Goal: Task Accomplishment & Management: Complete application form

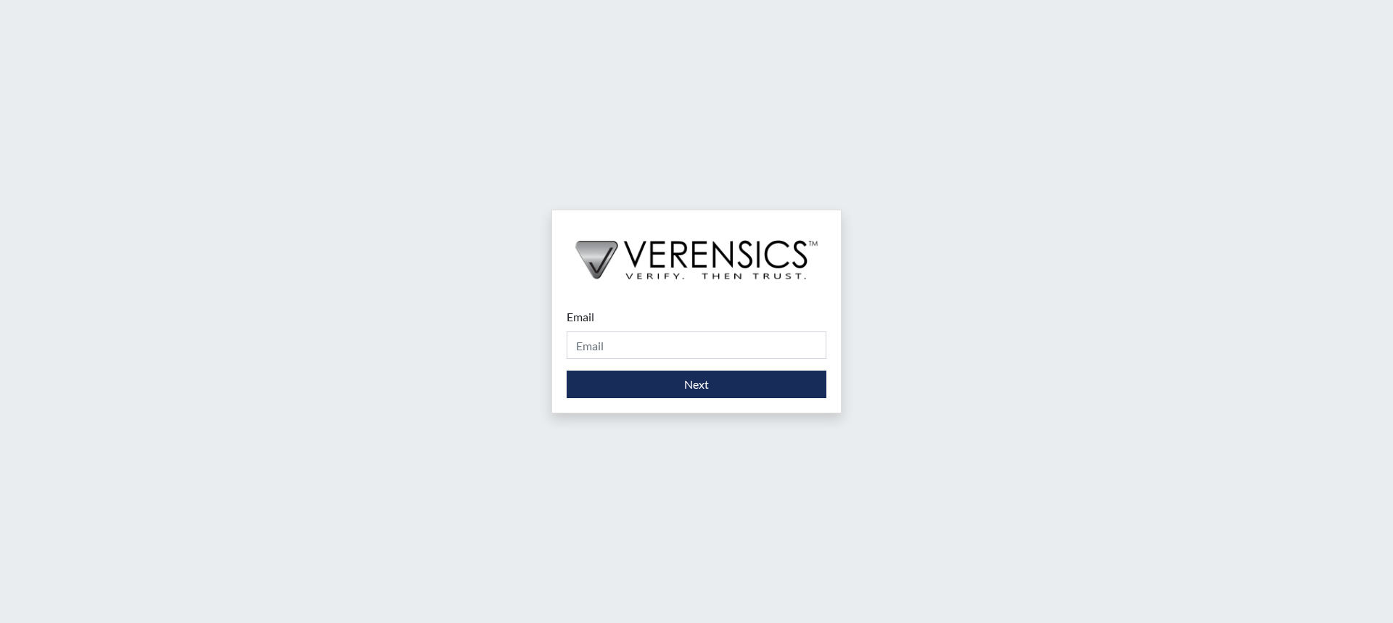
click at [607, 346] on input "Email" at bounding box center [697, 346] width 260 height 28
type input "[PERSON_NAME][EMAIL_ADDRESS][PERSON_NAME][DOMAIN_NAME]"
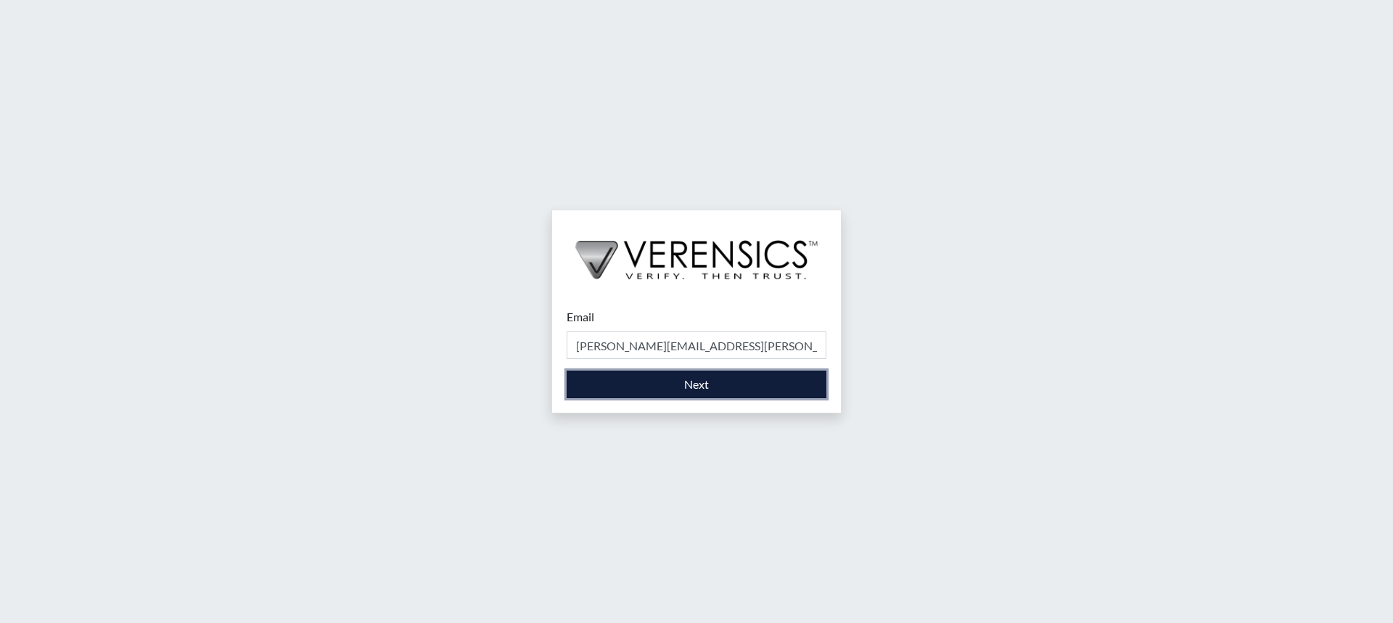
click at [679, 393] on button "Next" at bounding box center [697, 385] width 260 height 28
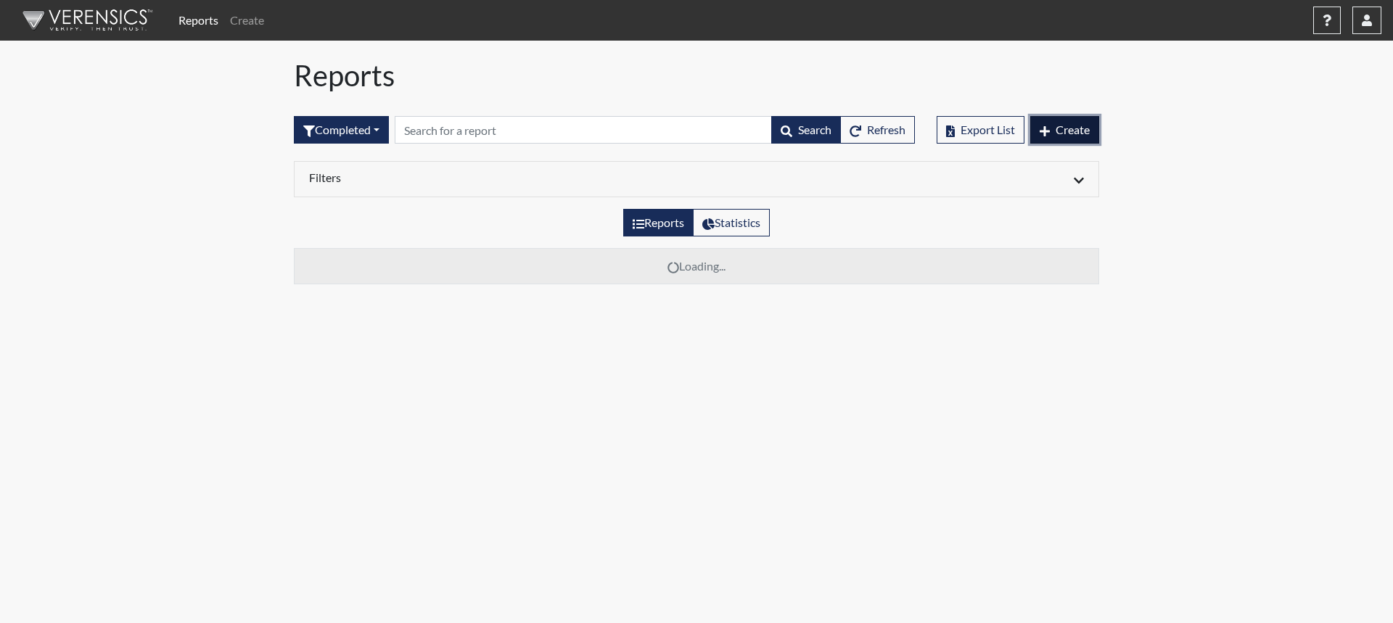
click at [1072, 127] on span "Create" at bounding box center [1073, 130] width 34 height 14
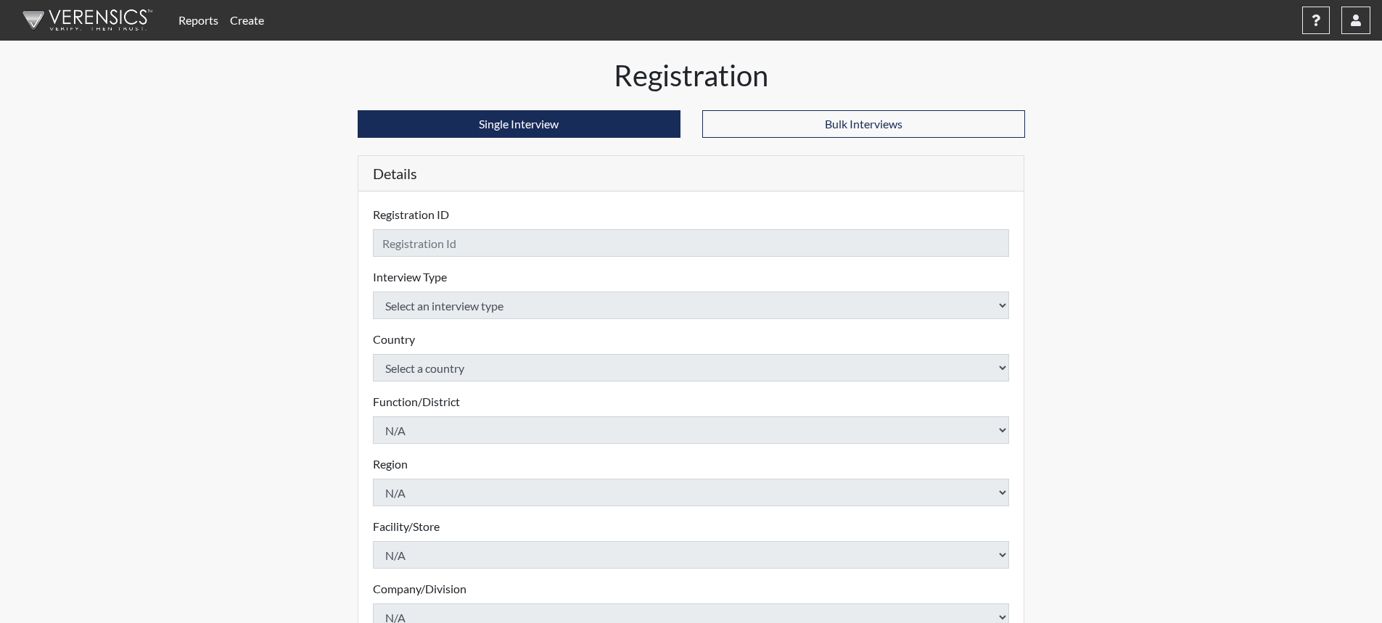
checkbox input "true"
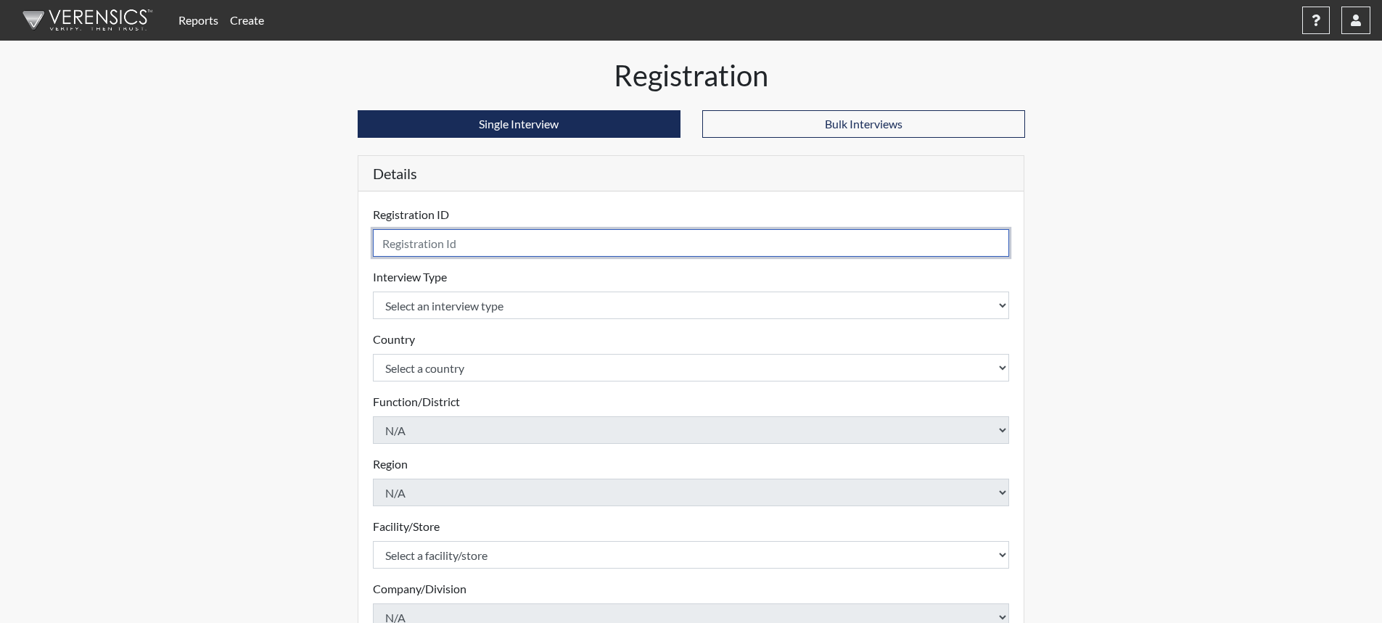
click at [633, 250] on input "text" at bounding box center [691, 243] width 637 height 28
type input "AWalker7005"
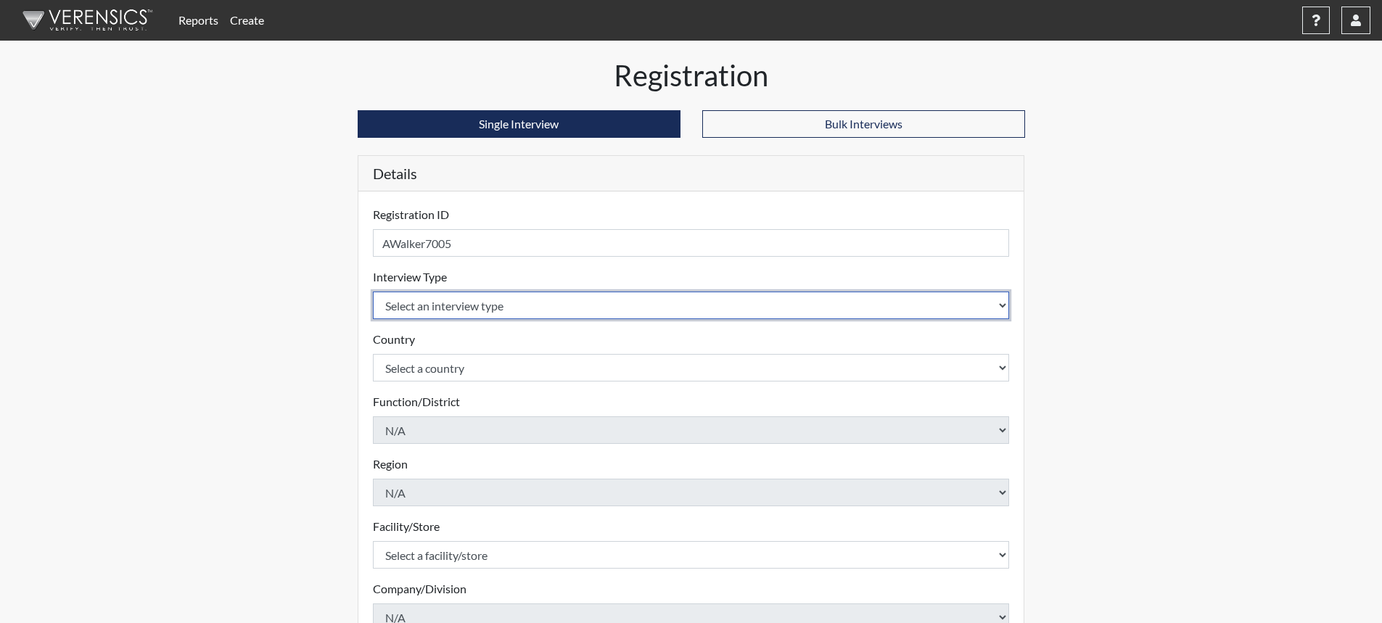
click at [998, 309] on select "Select an interview type Corrections Pre-Employment" at bounding box center [691, 306] width 637 height 28
select select "ff733e93-e1bf-11ea-9c9f-0eff0cf7eb8f"
click at [373, 292] on select "Select an interview type Corrections Pre-Employment" at bounding box center [691, 306] width 637 height 28
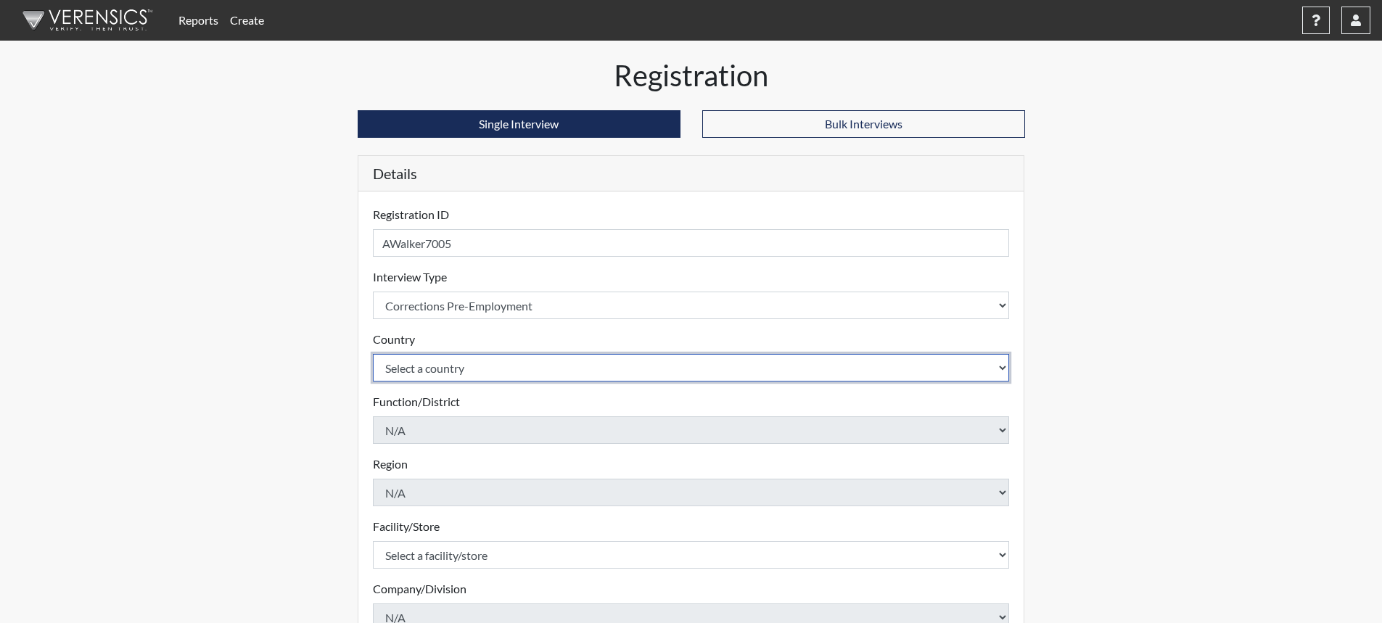
click at [961, 372] on select "Select a country [GEOGRAPHIC_DATA] [GEOGRAPHIC_DATA]" at bounding box center [691, 368] width 637 height 28
select select "united-states-of-[GEOGRAPHIC_DATA]"
click at [373, 354] on select "Select a country [GEOGRAPHIC_DATA] [GEOGRAPHIC_DATA]" at bounding box center [691, 368] width 637 height 28
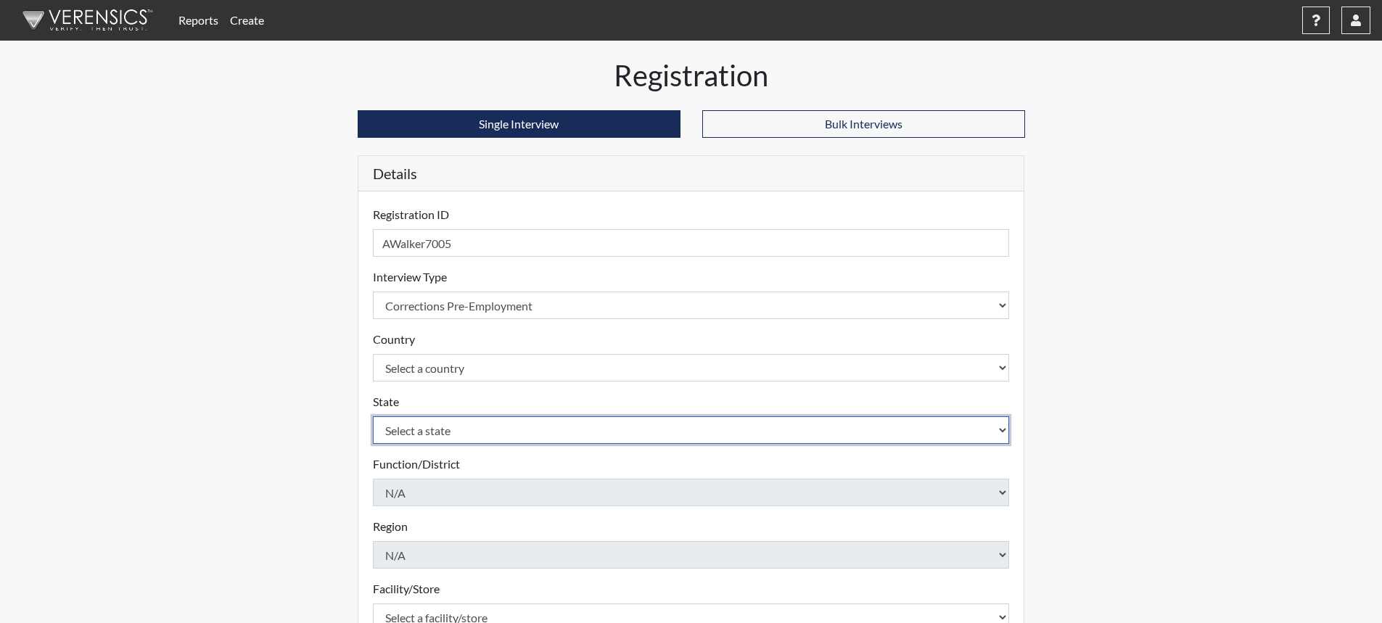
click at [998, 440] on select "Select a state [US_STATE] [US_STATE] [US_STATE] [US_STATE] [US_STATE] [US_STATE…" at bounding box center [691, 431] width 637 height 28
select select "SC"
click at [373, 417] on select "Select a state [US_STATE] [US_STATE] [US_STATE] [US_STATE] [US_STATE] [US_STATE…" at bounding box center [691, 431] width 637 height 28
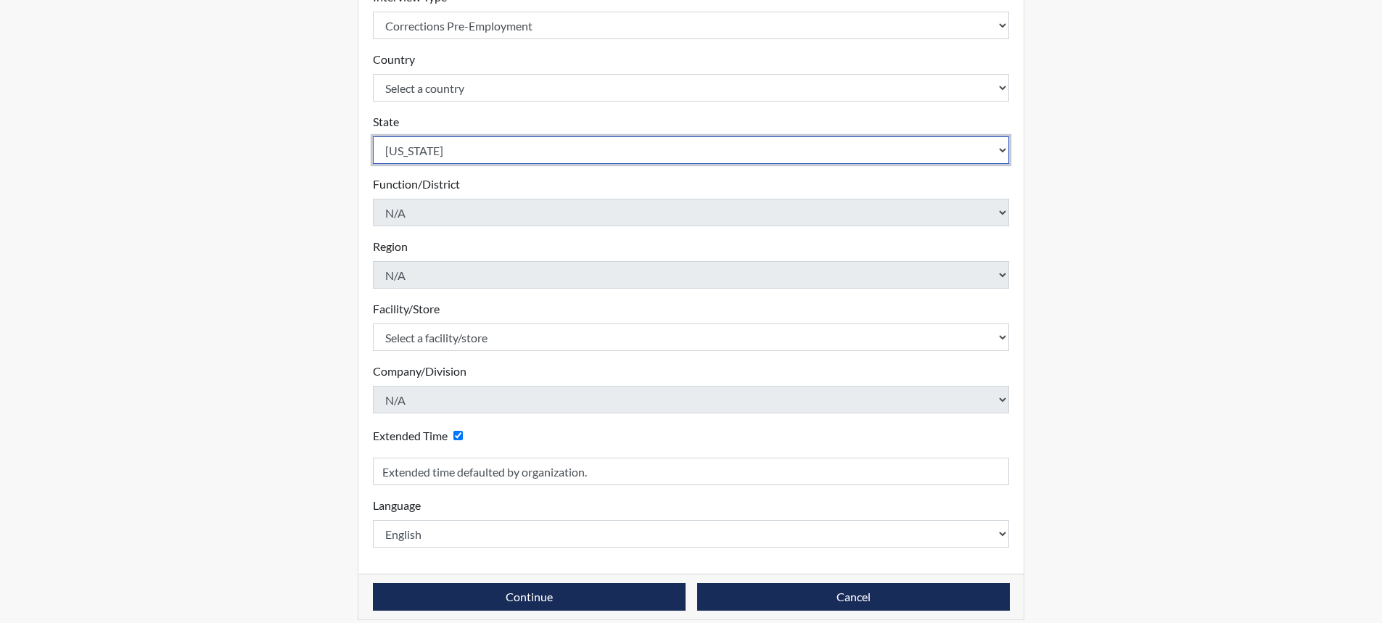
scroll to position [290, 0]
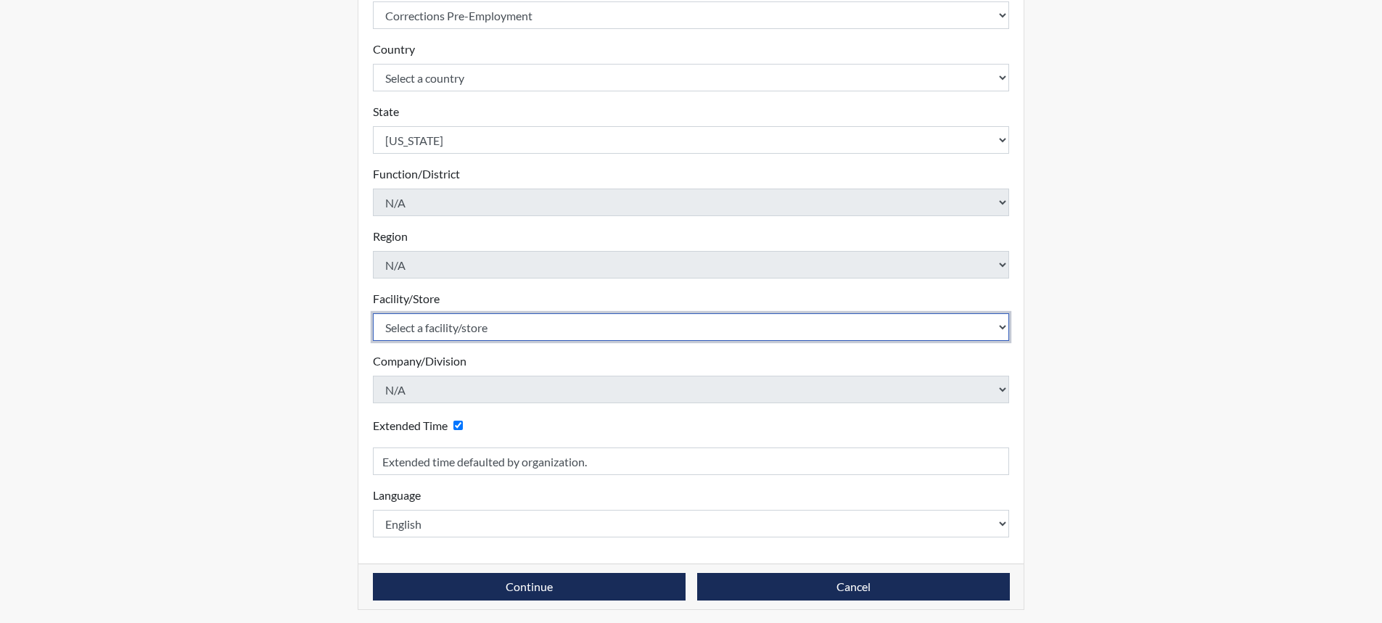
click at [467, 323] on select "Select a facility/store [GEOGRAPHIC_DATA] CI Broad River CI [PERSON_NAME] CI Di…" at bounding box center [691, 327] width 637 height 28
select select "cbcc714f-16b9-46d5-bead-0a4416b78fcf"
click at [373, 313] on select "Select a facility/store [GEOGRAPHIC_DATA] CI Broad River CI [PERSON_NAME] CI Di…" at bounding box center [691, 327] width 637 height 28
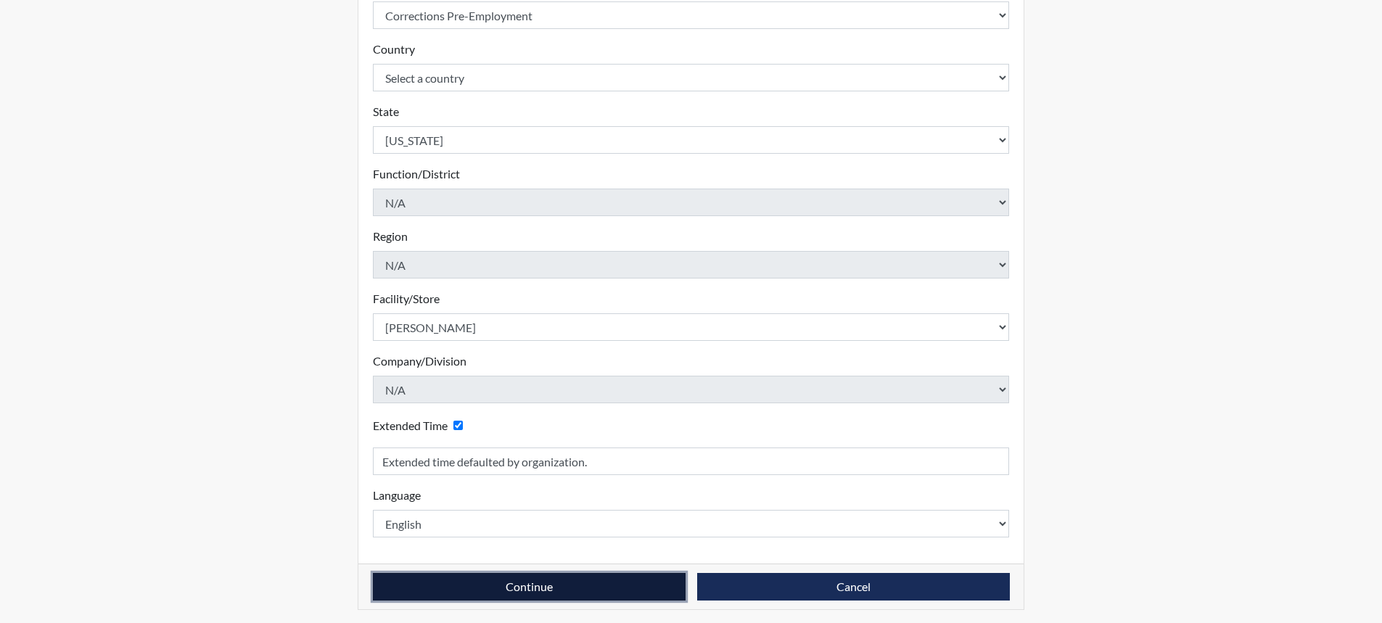
click at [567, 582] on button "Continue" at bounding box center [529, 587] width 313 height 28
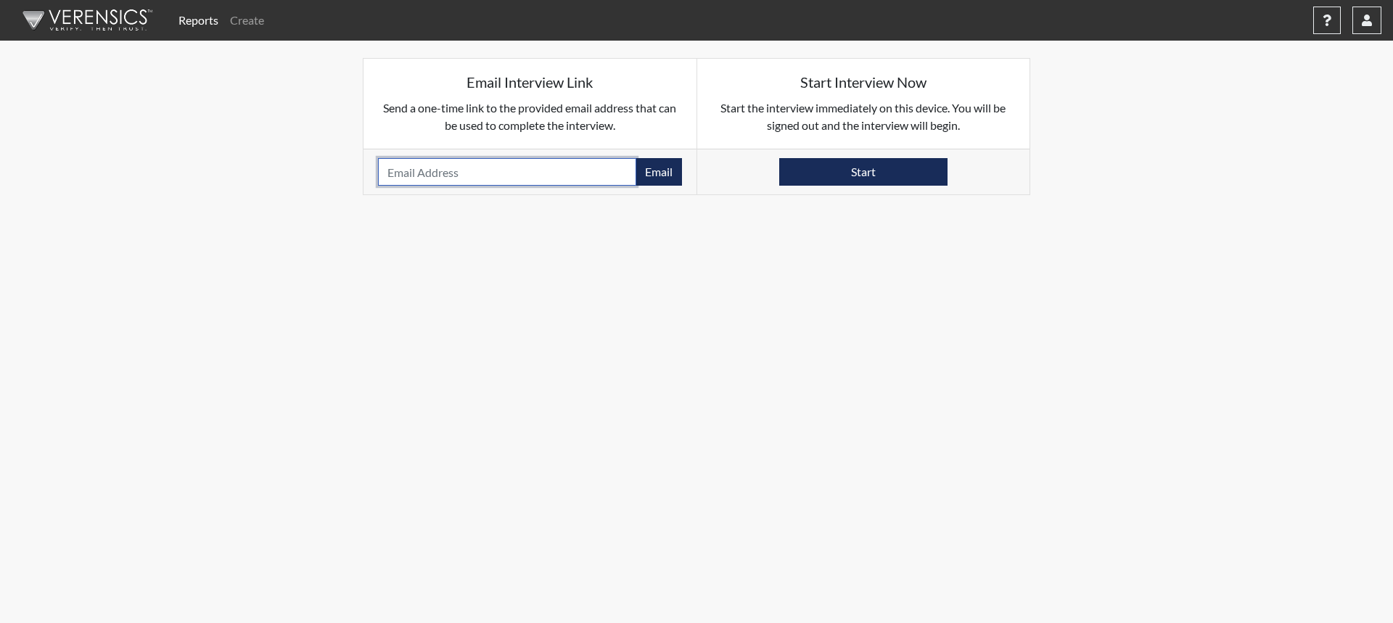
click at [485, 169] on input "email" at bounding box center [507, 172] width 258 height 28
type input "[DOMAIN_NAME][EMAIL_ADDRESS][DOMAIN_NAME]"
click at [664, 179] on button "Email" at bounding box center [659, 172] width 46 height 28
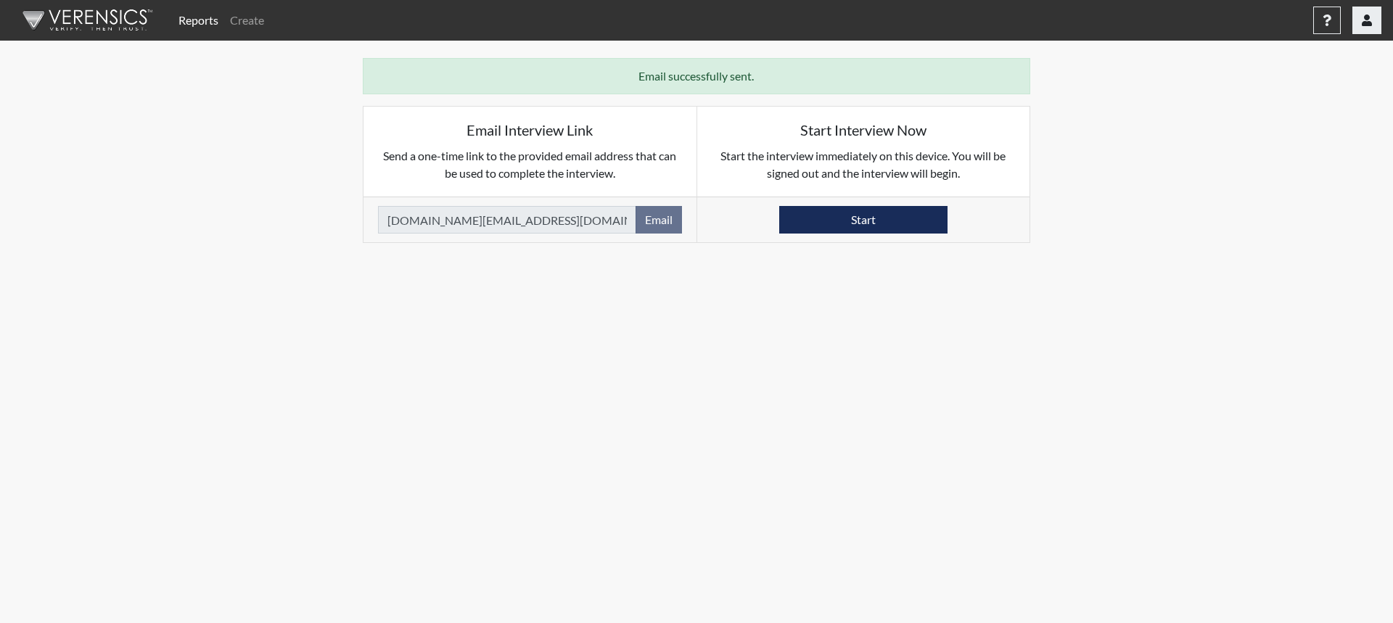
click at [1369, 22] on icon "button" at bounding box center [1367, 21] width 10 height 12
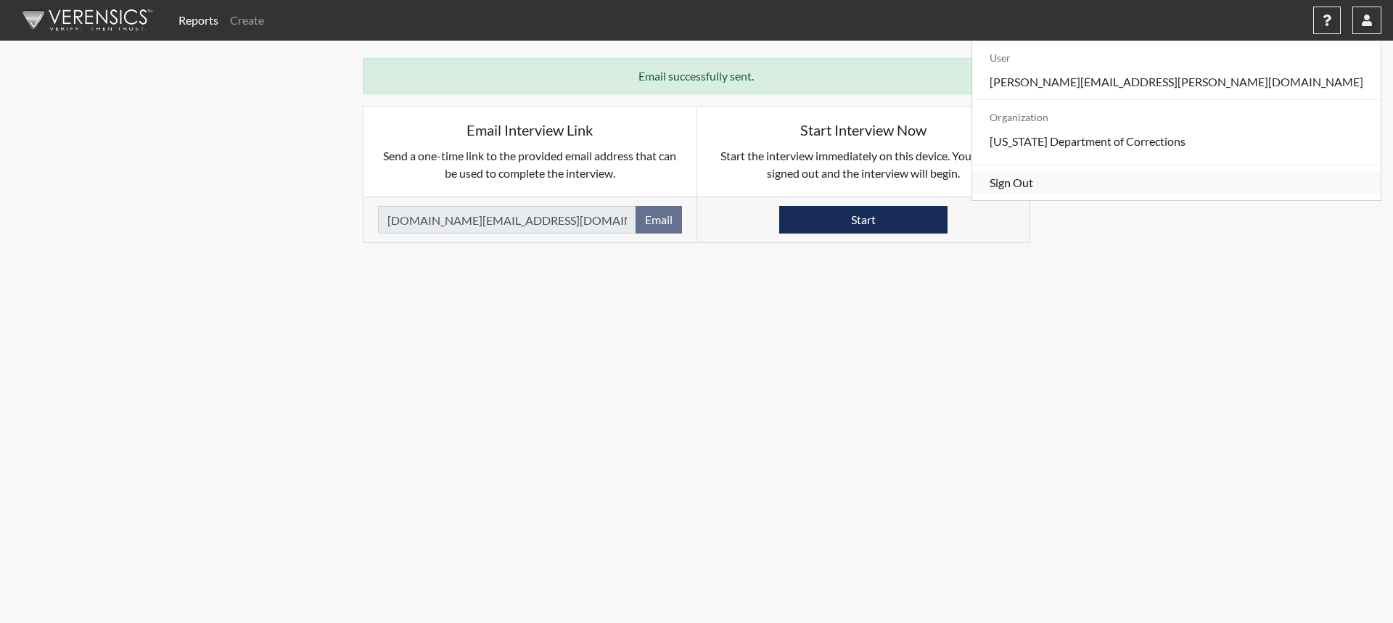
click at [1257, 194] on link "Sign Out" at bounding box center [1176, 182] width 409 height 23
